Goal: Task Accomplishment & Management: Use online tool/utility

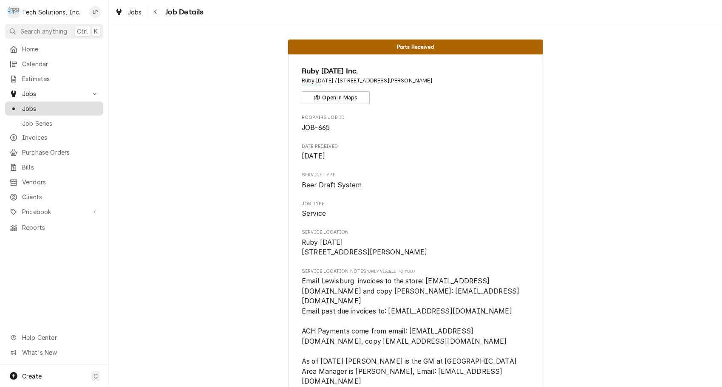
click at [41, 108] on span "Jobs" at bounding box center [60, 108] width 77 height 9
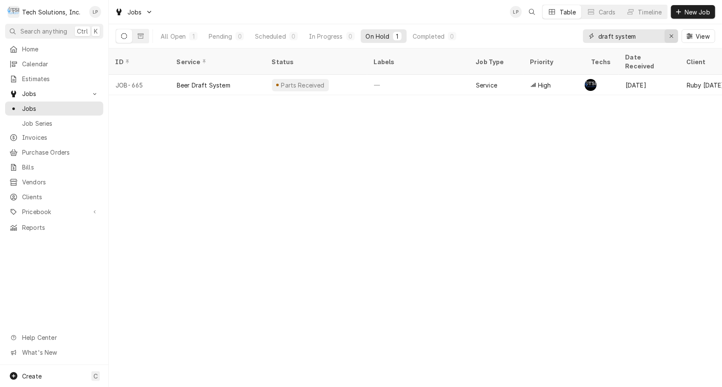
click at [670, 36] on icon "Erase input" at bounding box center [671, 36] width 5 height 6
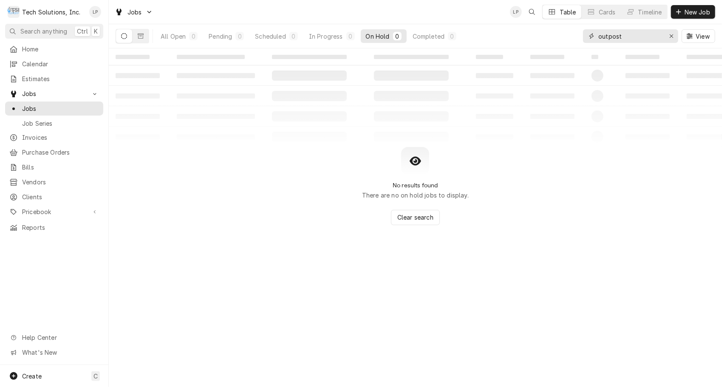
click at [609, 37] on input "outpost" at bounding box center [630, 36] width 64 height 14
type input "out post"
click at [23, 106] on span "Jobs" at bounding box center [60, 108] width 77 height 9
click at [598, 34] on input "out post" at bounding box center [630, 36] width 64 height 14
type input "the out post"
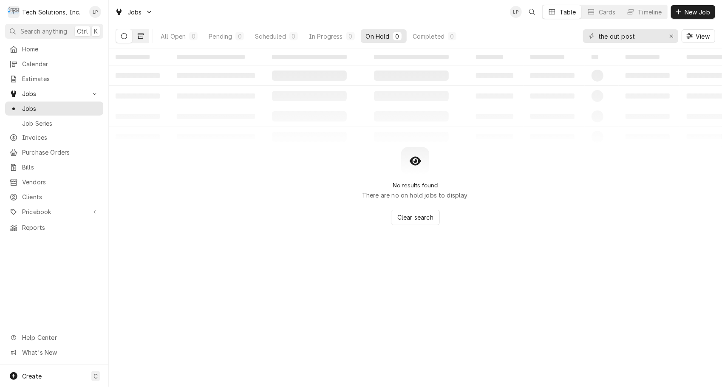
click at [142, 37] on icon "Dynamic Content Wrapper" at bounding box center [141, 36] width 6 height 6
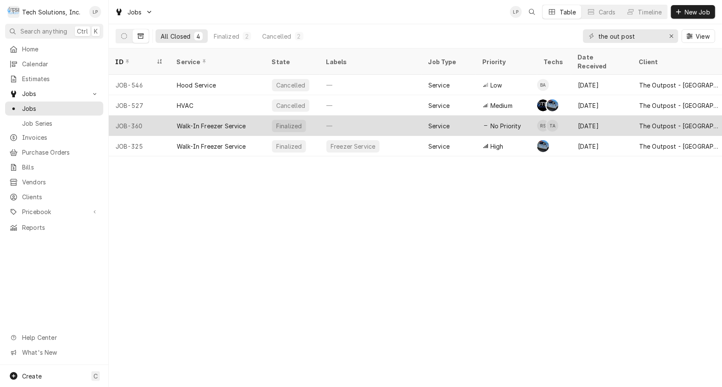
click at [206, 121] on div "Walk-In Freezer Service" at bounding box center [211, 125] width 69 height 9
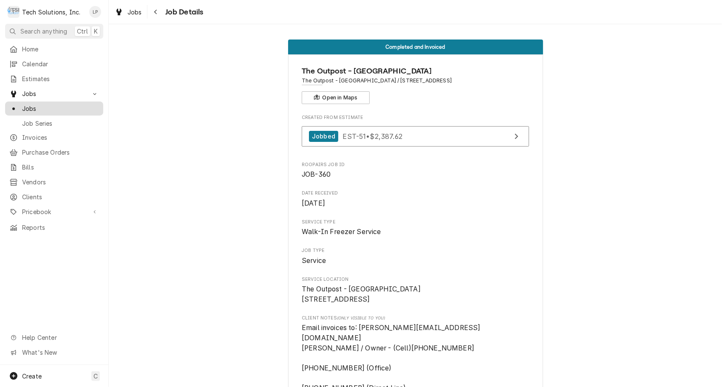
click at [36, 108] on span "Jobs" at bounding box center [60, 108] width 77 height 9
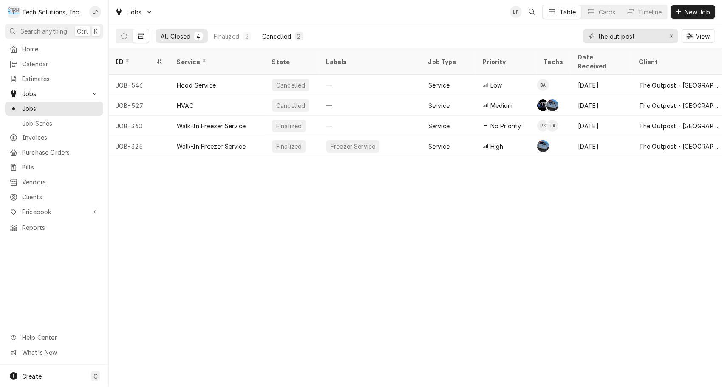
click at [282, 36] on div "Cancelled" at bounding box center [276, 36] width 29 height 9
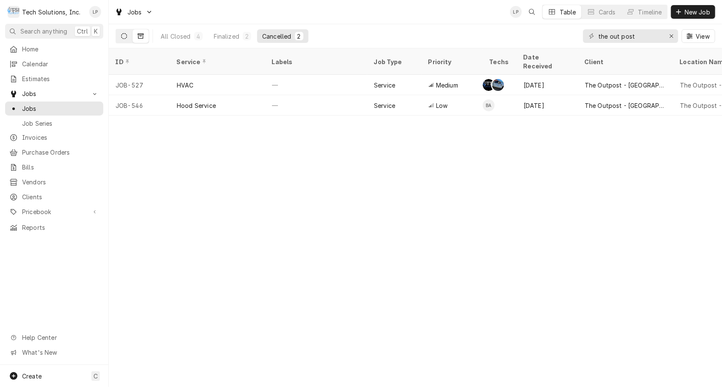
click at [123, 39] on button "Dynamic Content Wrapper" at bounding box center [124, 36] width 16 height 14
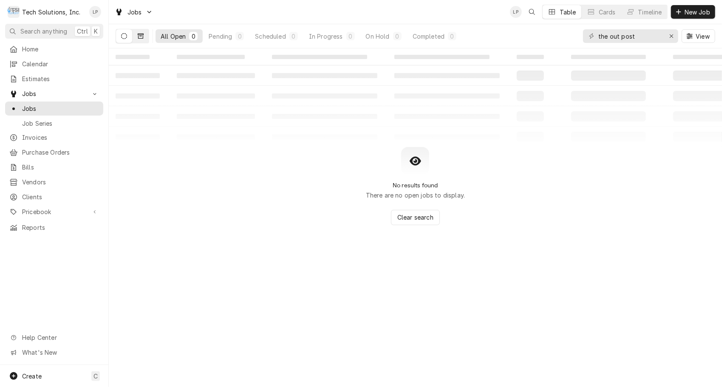
click at [139, 37] on icon "Dynamic Content Wrapper" at bounding box center [141, 36] width 6 height 6
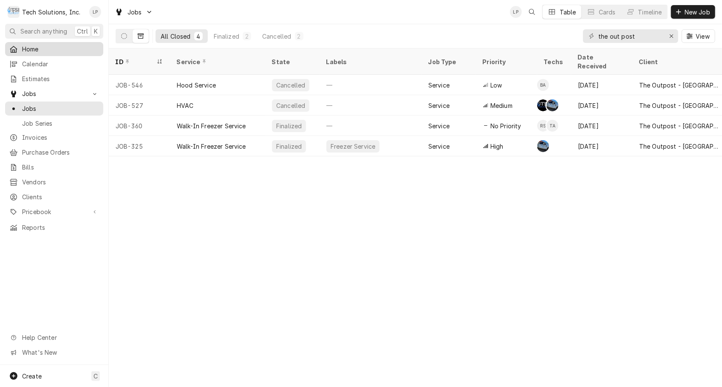
click at [40, 47] on span "Home" at bounding box center [60, 49] width 77 height 9
